Goal: Transaction & Acquisition: Obtain resource

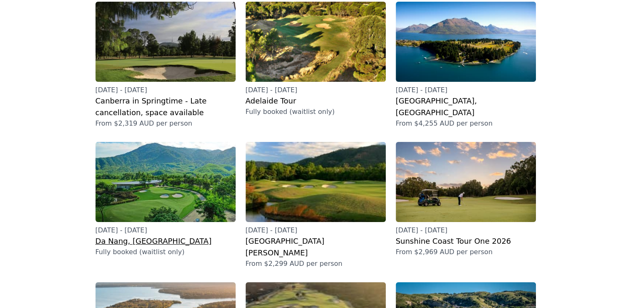
drag, startPoint x: 0, startPoint y: 0, endPoint x: 192, endPoint y: 164, distance: 252.3
click at [192, 164] on img at bounding box center [166, 182] width 140 height 80
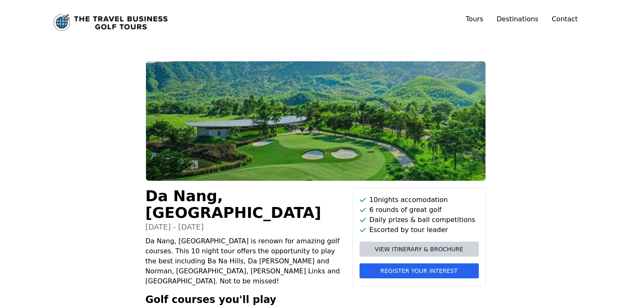
scroll to position [83, 0]
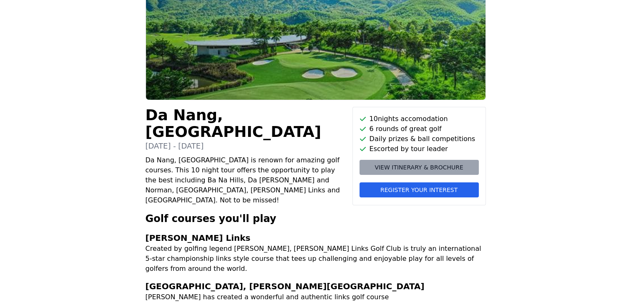
click at [412, 168] on span "View itinerary & brochure" at bounding box center [418, 167] width 88 height 8
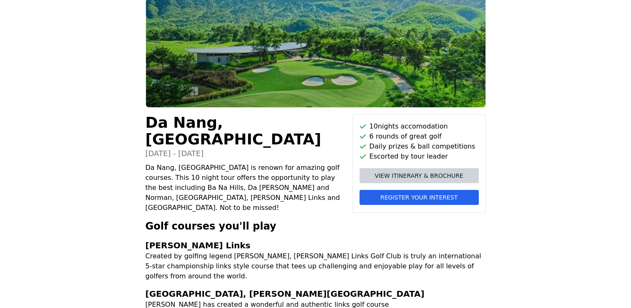
scroll to position [0, 0]
